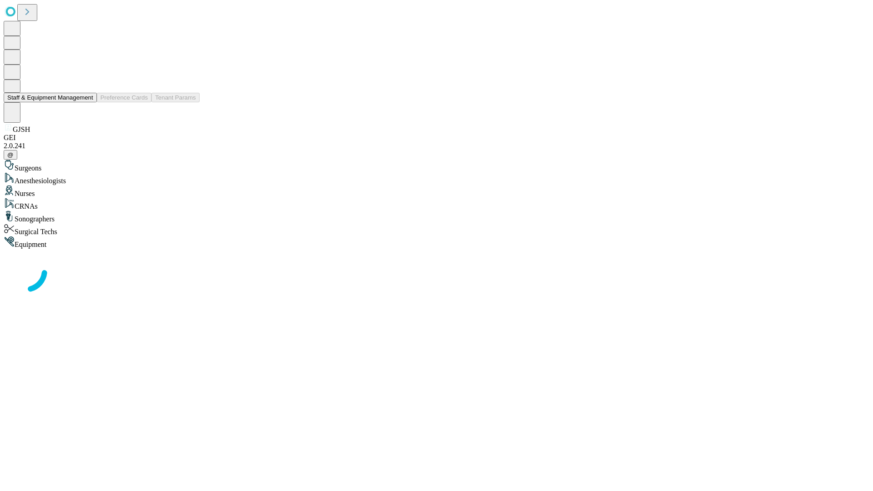
click at [87, 102] on button "Staff & Equipment Management" at bounding box center [50, 98] width 93 height 10
